Goal: Task Accomplishment & Management: Use online tool/utility

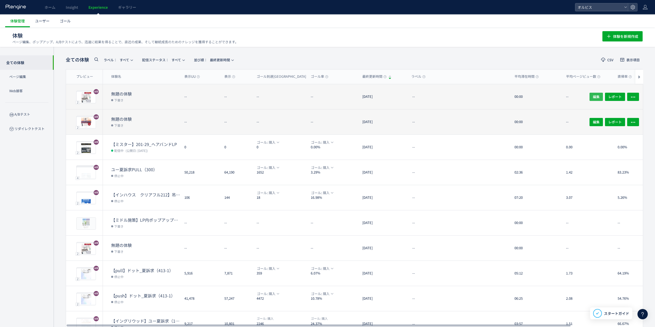
click at [600, 93] on button "編集" at bounding box center [595, 97] width 13 height 8
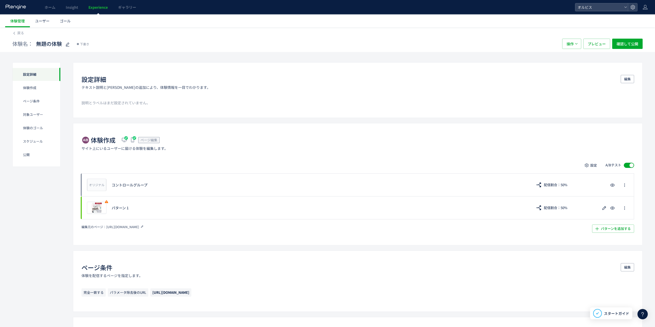
click at [139, 227] on span "[URL][DOMAIN_NAME]" at bounding box center [122, 227] width 33 height 4
click at [174, 230] on div "編集元のページ： [URL][DOMAIN_NAME] パターンを追加する​" at bounding box center [357, 229] width 552 height 8
click at [143, 227] on use at bounding box center [142, 227] width 2 height 2
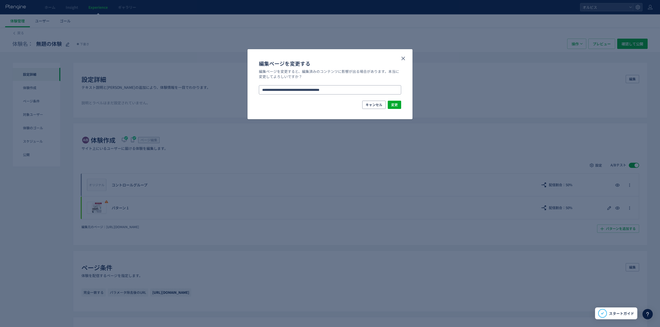
click at [352, 93] on input "**********" at bounding box center [330, 89] width 142 height 9
paste input "編集ページを変更する"
type input "**********"
click at [392, 106] on span "変更" at bounding box center [394, 105] width 7 height 8
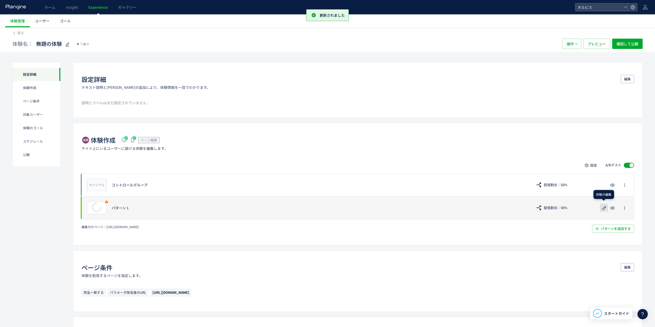
click at [605, 206] on icon "button" at bounding box center [604, 208] width 6 height 6
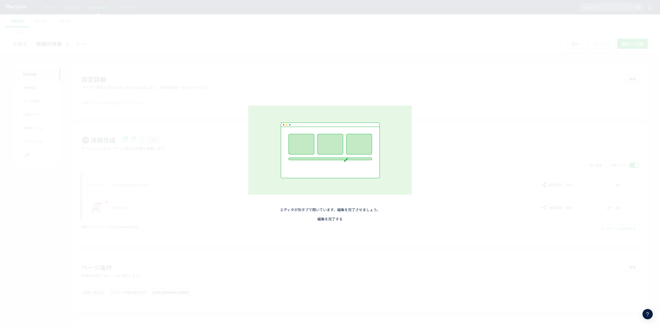
click at [336, 220] on link "編集を完了する" at bounding box center [329, 218] width 25 height 5
click at [337, 218] on link "編集を完了する" at bounding box center [329, 218] width 25 height 5
click at [327, 221] on link "編集を完了する" at bounding box center [329, 218] width 25 height 5
click at [332, 219] on link "編集を完了する" at bounding box center [329, 218] width 25 height 5
drag, startPoint x: 332, startPoint y: 219, endPoint x: 349, endPoint y: 211, distance: 18.6
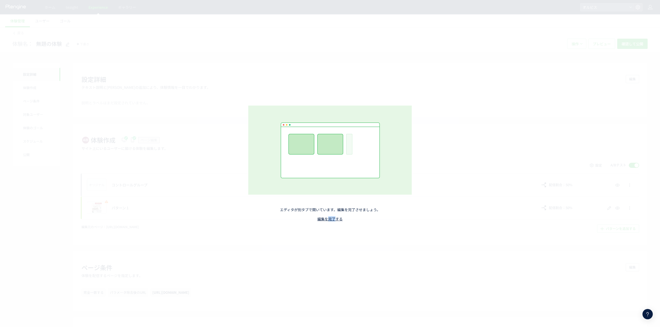
click at [332, 219] on link "編集を完了する" at bounding box center [329, 218] width 25 height 5
drag, startPoint x: 550, startPoint y: 28, endPoint x: 541, endPoint y: 2, distance: 27.2
click at [550, 26] on div "エディタが別タブで開いています。編集を完了させましょう。 編集を完了する" at bounding box center [330, 163] width 660 height 327
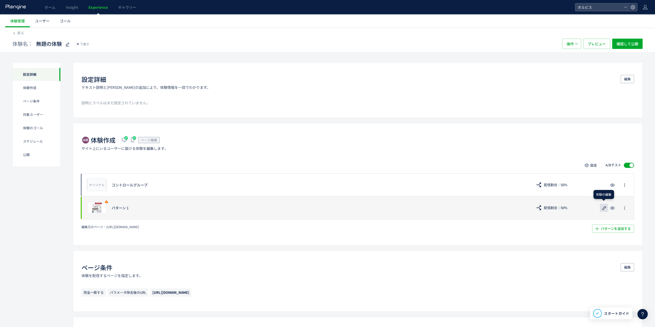
click at [605, 208] on use "button" at bounding box center [604, 208] width 4 height 4
